Goal: Transaction & Acquisition: Purchase product/service

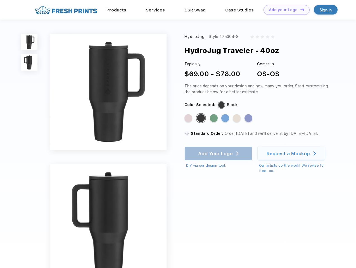
click at [285, 10] on link "Add your Logo Design Tool" at bounding box center [287, 10] width 46 height 10
click at [0, 0] on div "Design Tool" at bounding box center [0, 0] width 0 height 0
click at [300, 10] on link "Add your Logo Design Tool" at bounding box center [287, 10] width 46 height 10
click at [29, 42] on img at bounding box center [29, 42] width 16 height 16
click at [29, 63] on img at bounding box center [29, 62] width 16 height 16
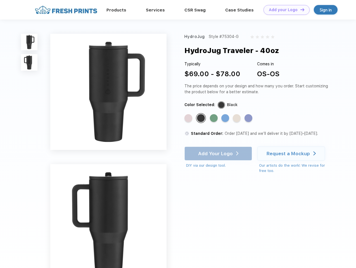
click at [189, 119] on div "Standard Color" at bounding box center [189, 118] width 8 height 8
click at [202, 119] on div "Standard Color" at bounding box center [201, 118] width 8 height 8
click at [214, 119] on div "Standard Color" at bounding box center [214, 118] width 8 height 8
click at [226, 119] on div "Standard Color" at bounding box center [225, 118] width 8 height 8
click at [237, 119] on div "Standard Color" at bounding box center [237, 118] width 8 height 8
